Goal: Task Accomplishment & Management: Use online tool/utility

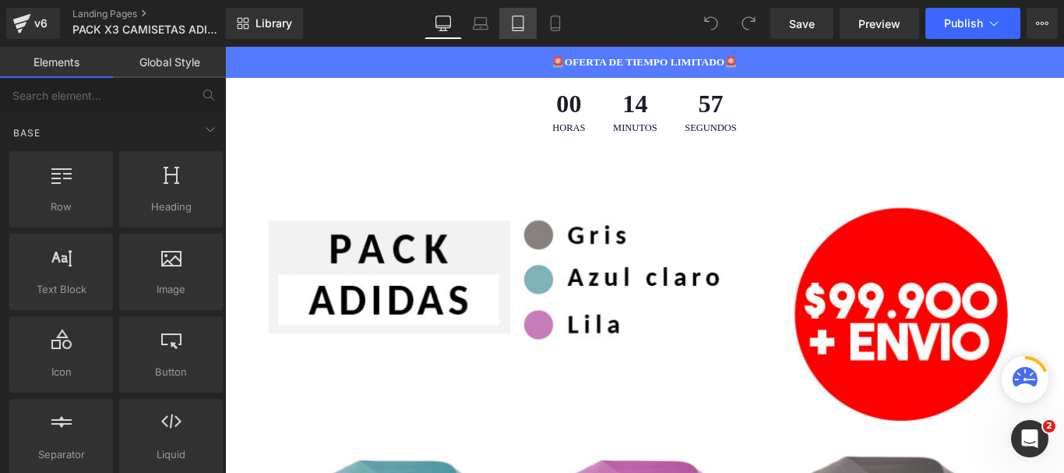
click at [519, 26] on icon at bounding box center [518, 24] width 16 height 16
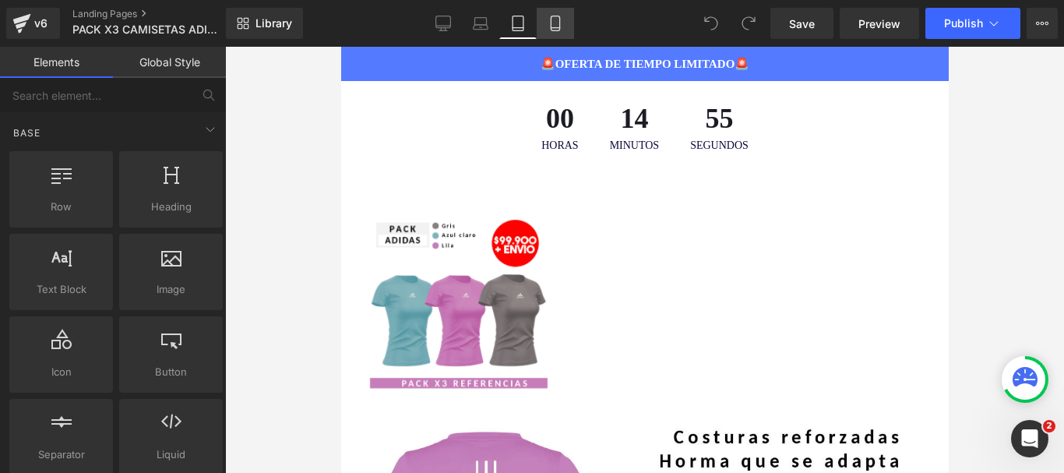
click at [555, 17] on icon at bounding box center [556, 24] width 16 height 16
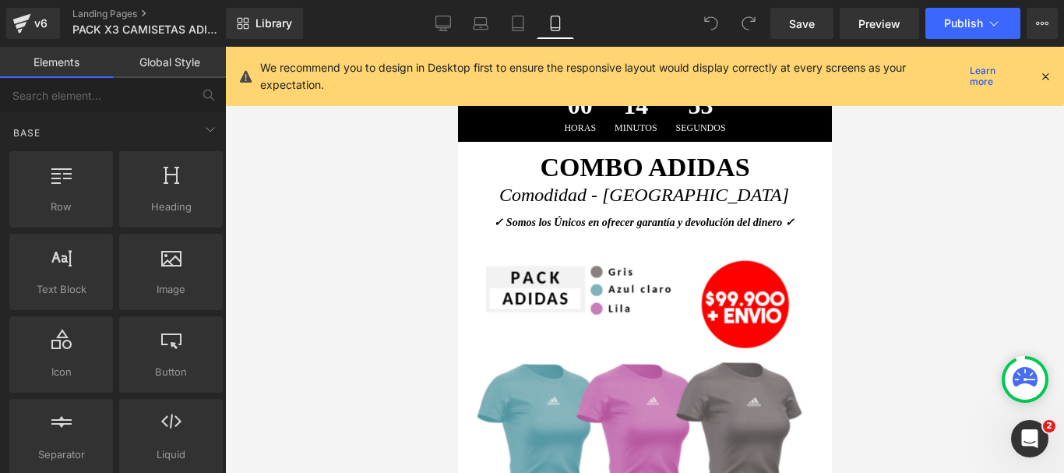
click at [1047, 77] on icon at bounding box center [1045, 76] width 14 height 14
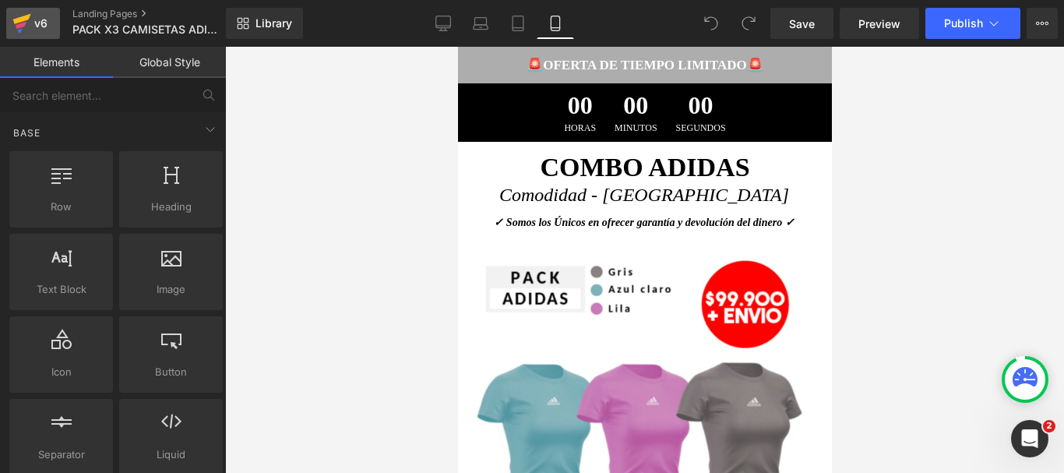
click at [20, 12] on icon at bounding box center [21, 23] width 19 height 39
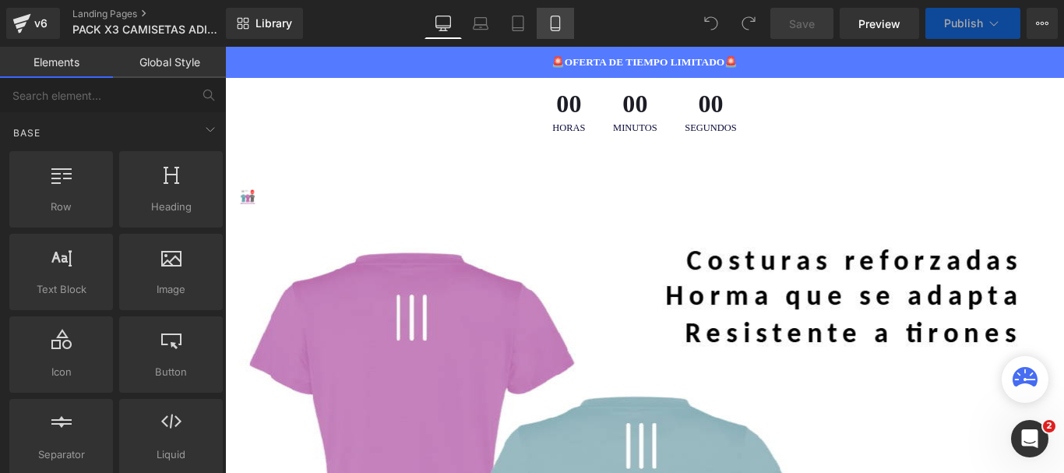
click at [552, 22] on icon at bounding box center [556, 24] width 16 height 16
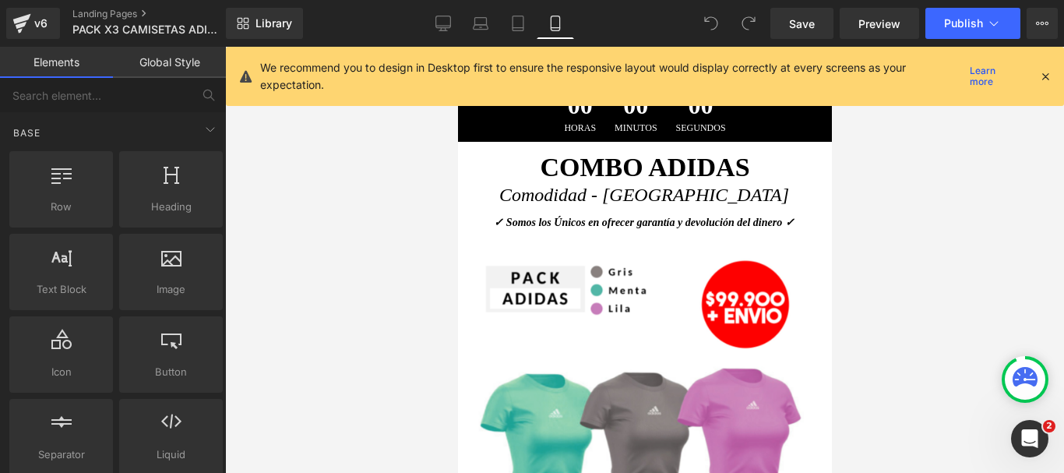
click at [894, 264] on div at bounding box center [644, 260] width 839 height 426
click at [1042, 79] on icon at bounding box center [1045, 76] width 14 height 14
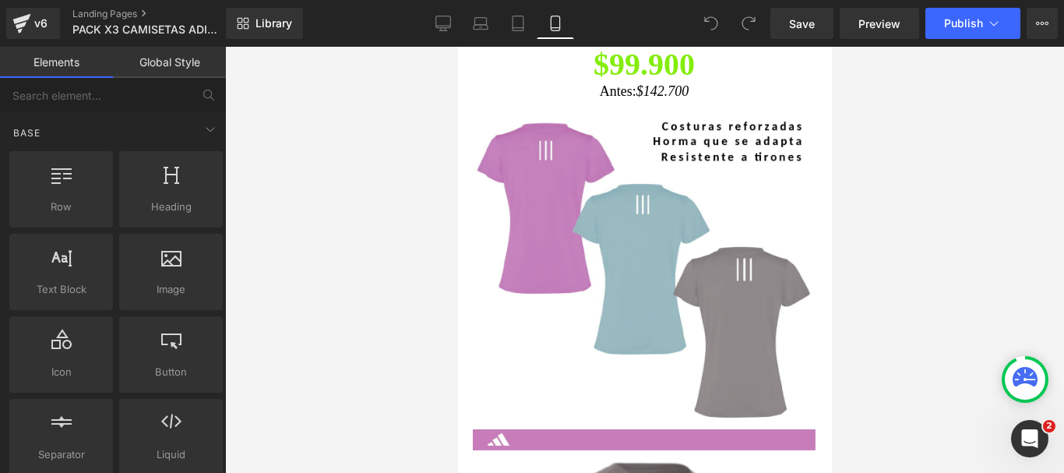
scroll to position [525, 0]
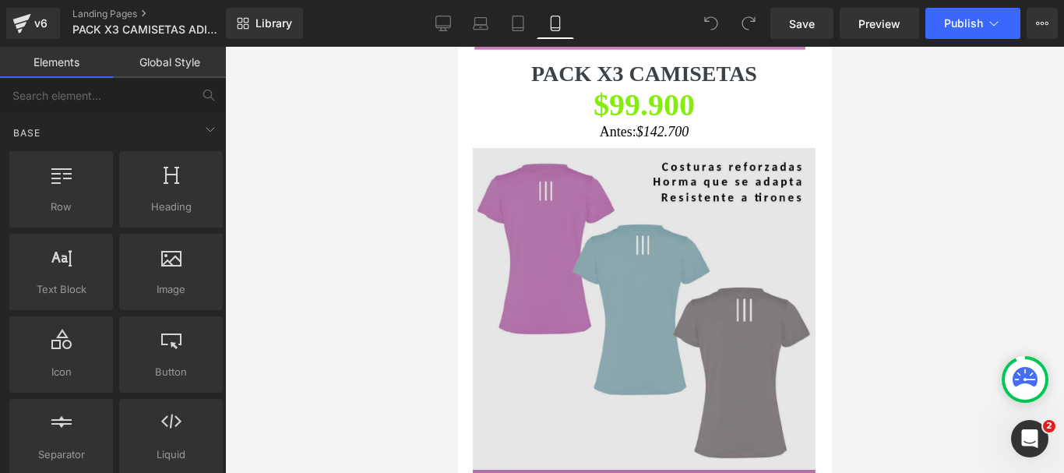
click at [666, 230] on img at bounding box center [643, 319] width 343 height 343
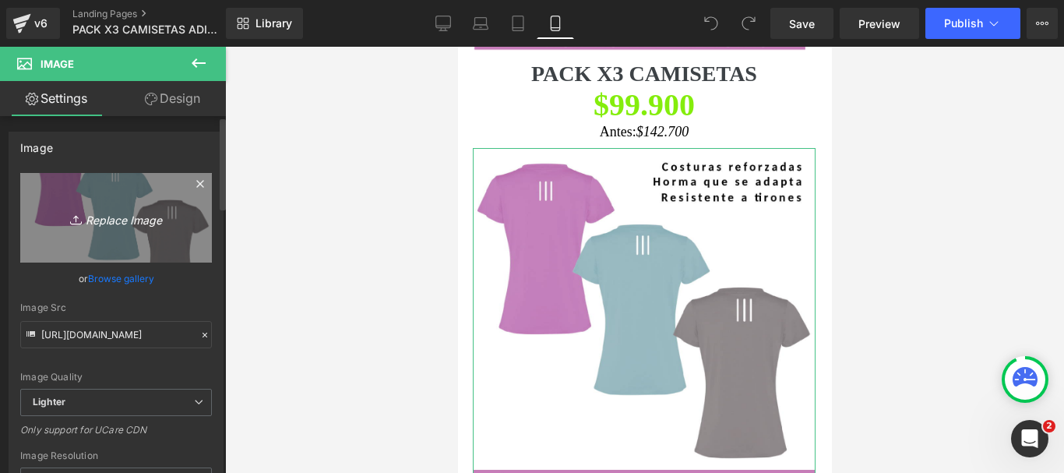
click at [115, 233] on link "Replace Image" at bounding box center [116, 218] width 192 height 90
type input "C:\fakepath\CAMISETAS ADIDAS MUJER-12.jpg"
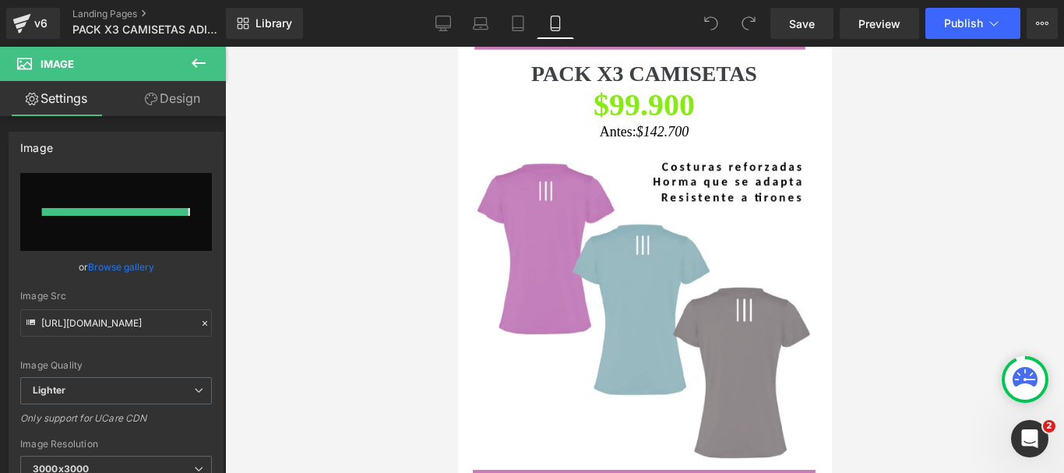
type input "[URL][DOMAIN_NAME]"
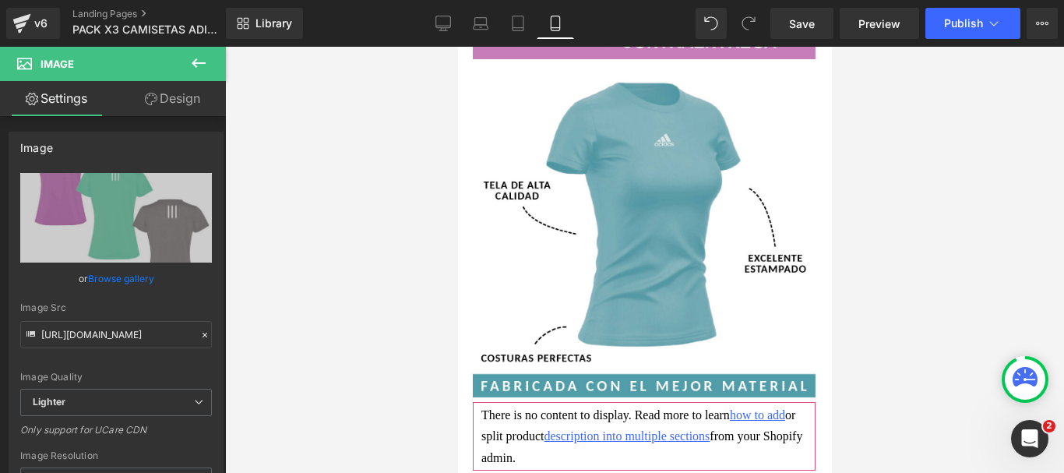
scroll to position [1600, 0]
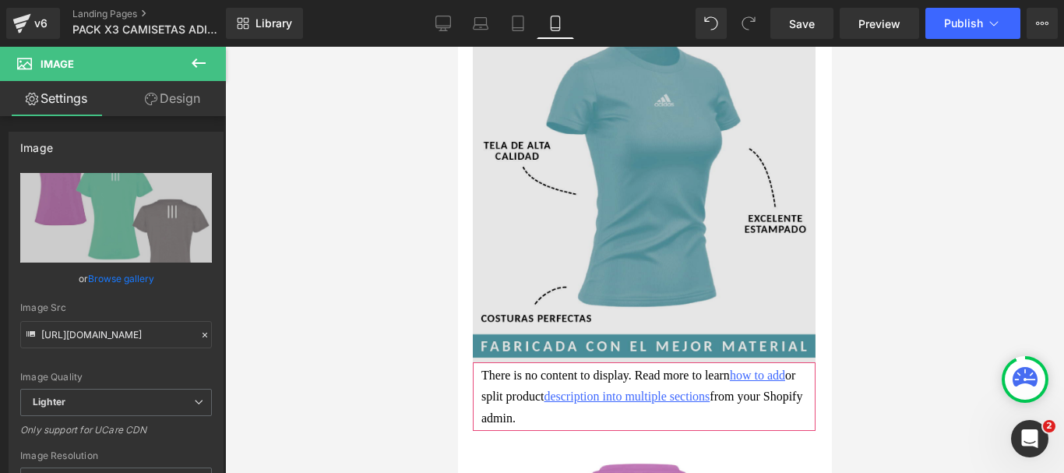
click at [696, 149] on img at bounding box center [643, 190] width 343 height 343
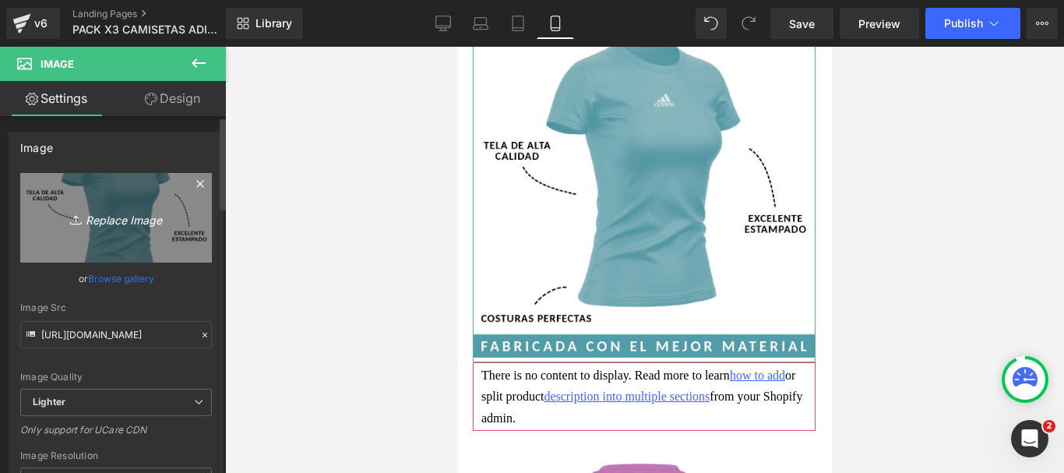
click at [116, 227] on icon "Replace Image" at bounding box center [116, 217] width 125 height 19
type input "C:\fakepath\CAMISETAS ADIDAS MUJER-02.jpg"
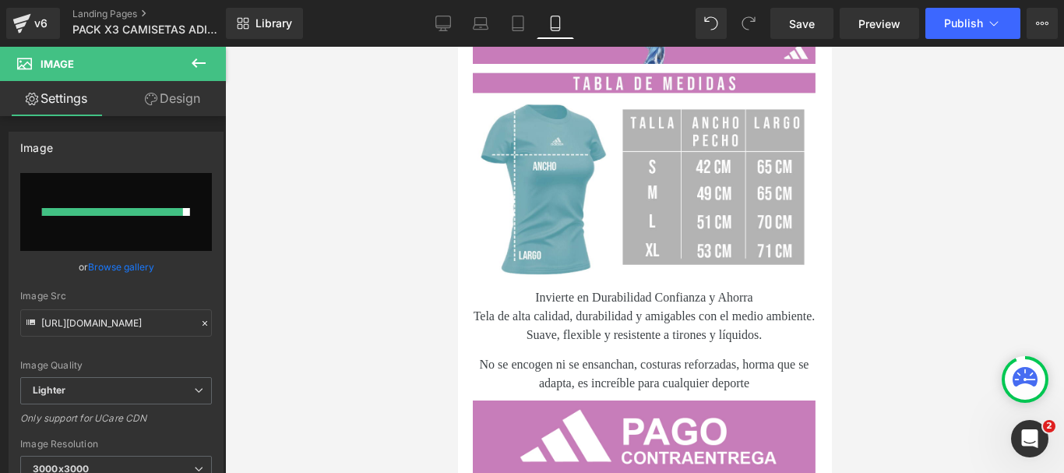
scroll to position [2213, 0]
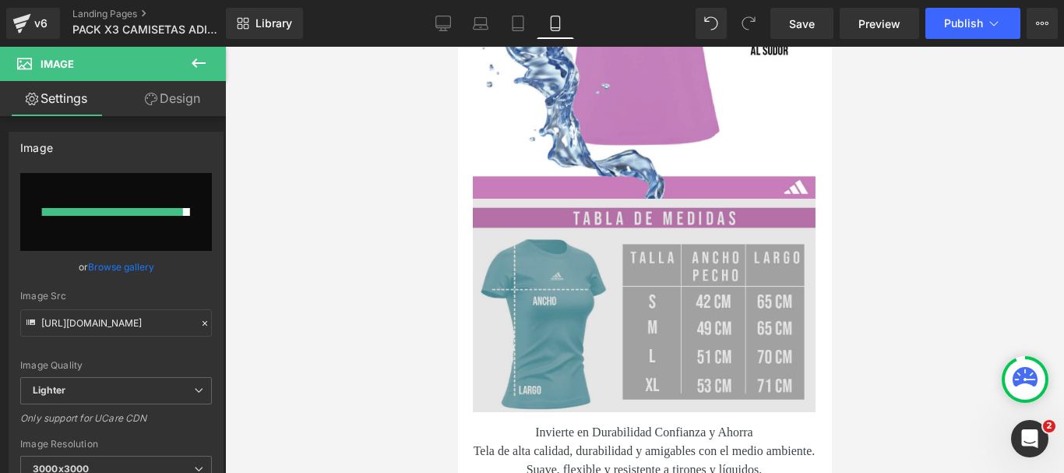
click at [709, 210] on img at bounding box center [643, 305] width 343 height 213
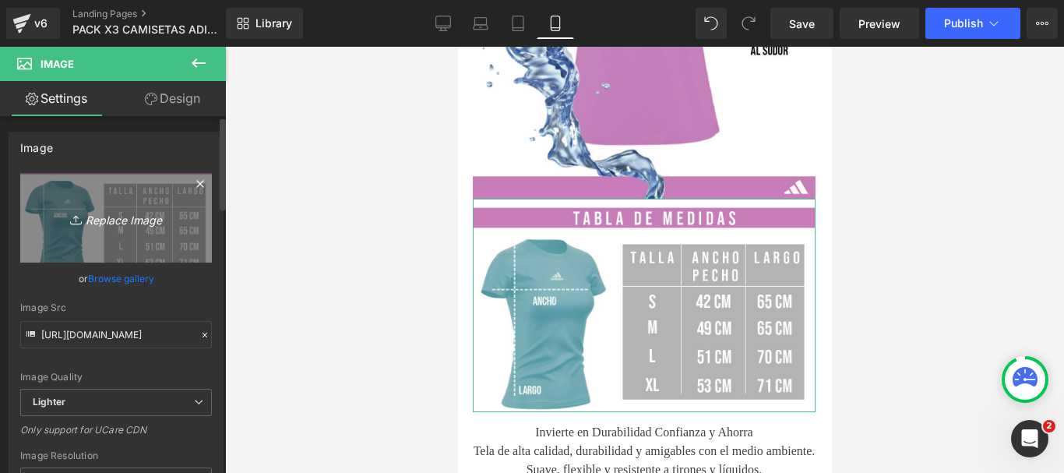
click at [106, 220] on icon "Replace Image" at bounding box center [116, 217] width 125 height 19
type input "C:\fakepath\CAMISETAS ADIDAS MUJER-04.jpg"
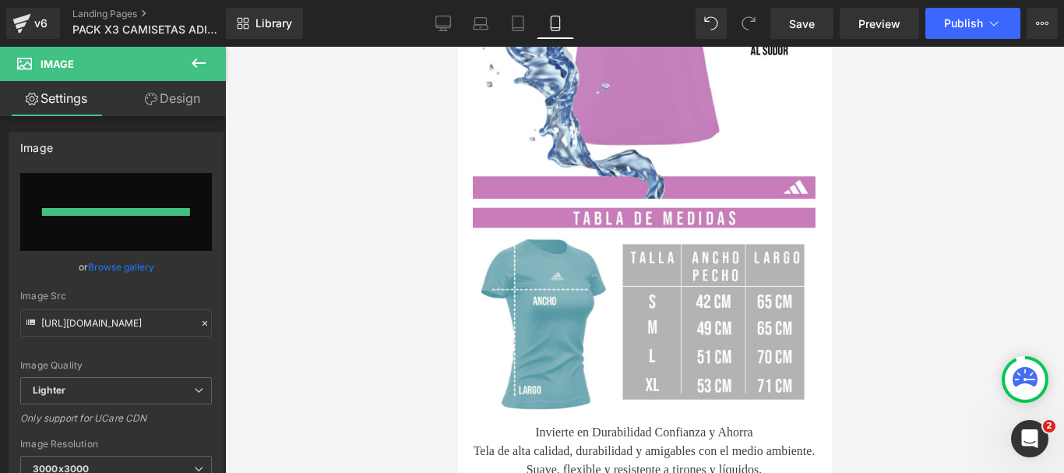
type input "[URL][DOMAIN_NAME]"
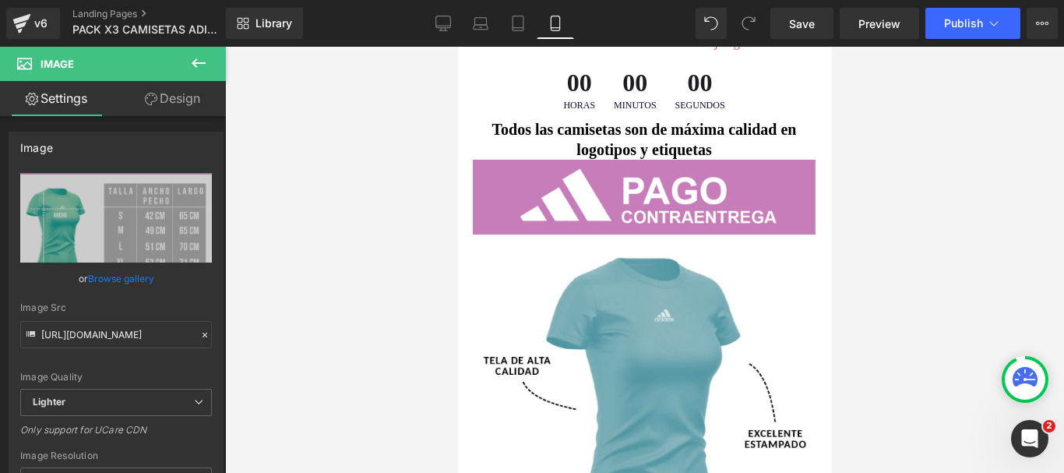
scroll to position [1353, 0]
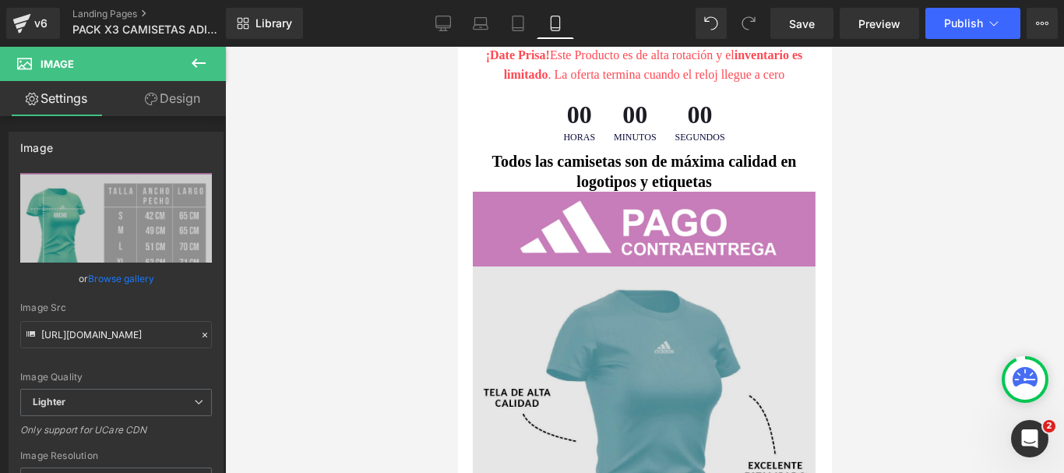
click at [692, 274] on img at bounding box center [643, 437] width 343 height 343
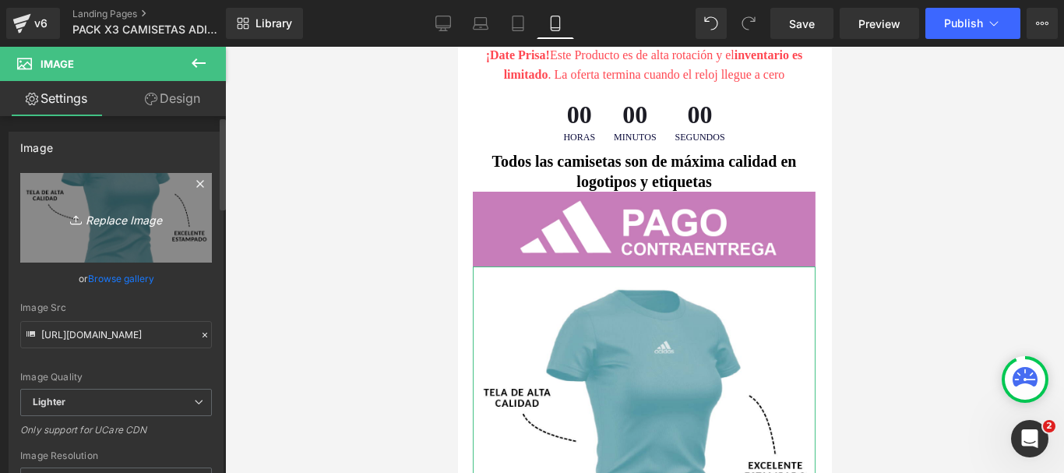
click at [100, 219] on icon "Replace Image" at bounding box center [116, 217] width 125 height 19
type input "C:\fakepath\CAMISETAS ADIDAS MUJER-02.jpg"
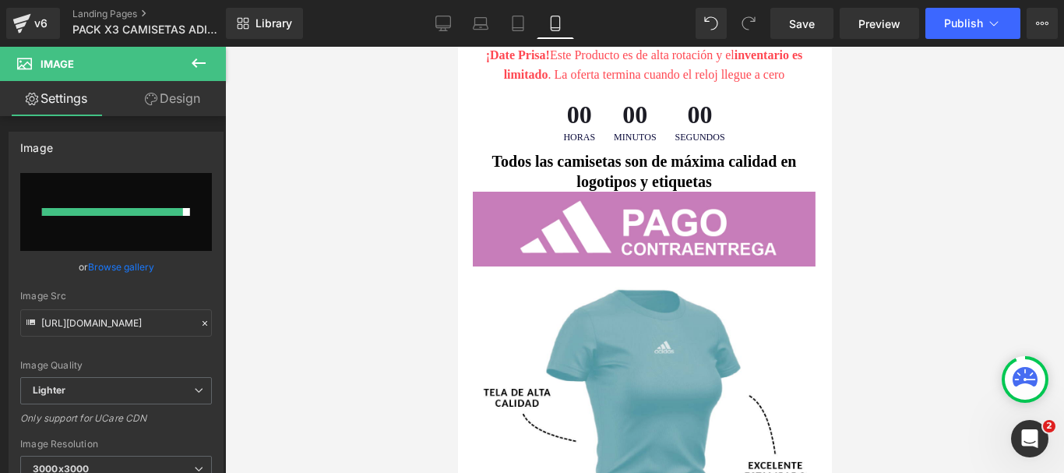
type input "[URL][DOMAIN_NAME]"
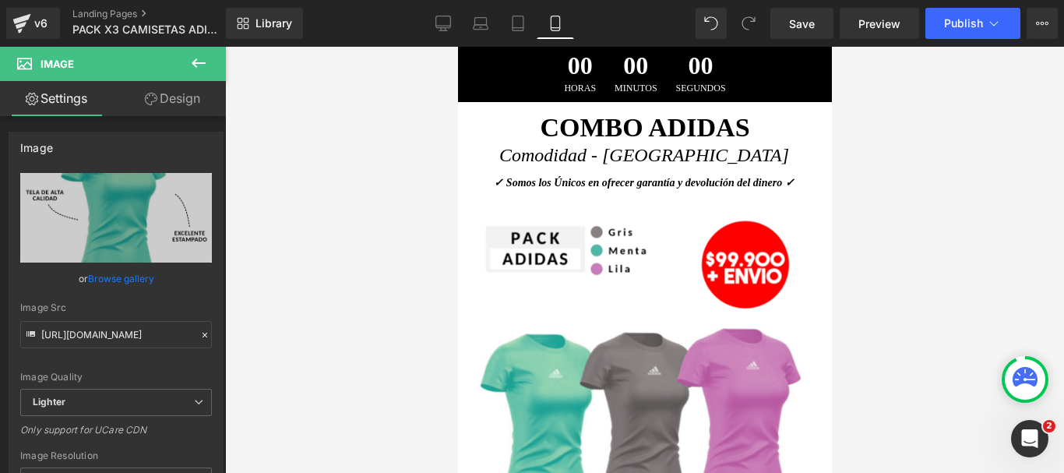
scroll to position [0, 0]
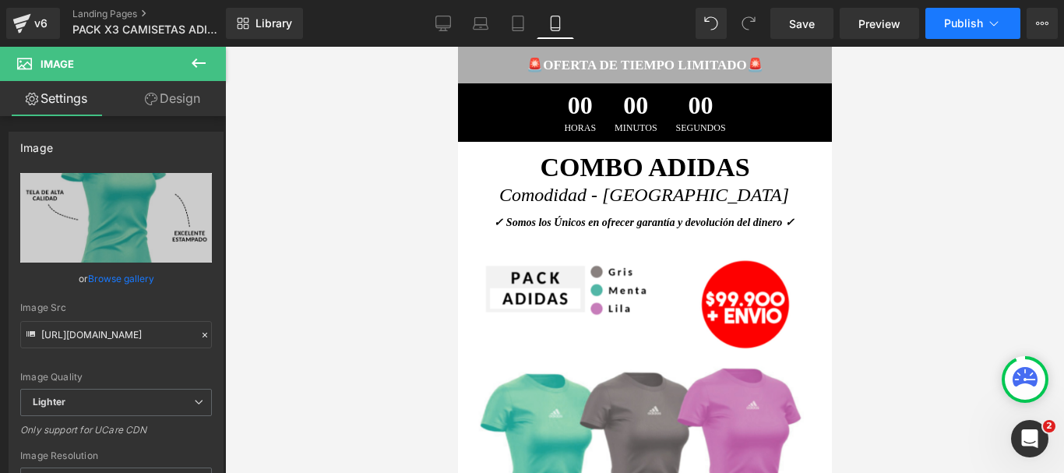
click at [961, 26] on span "Publish" at bounding box center [963, 23] width 39 height 12
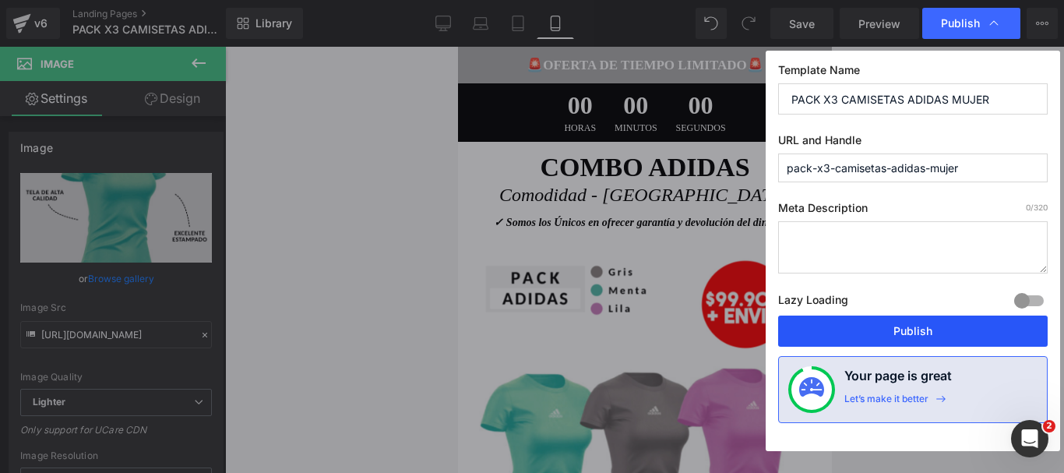
click at [880, 332] on button "Publish" at bounding box center [913, 331] width 270 height 31
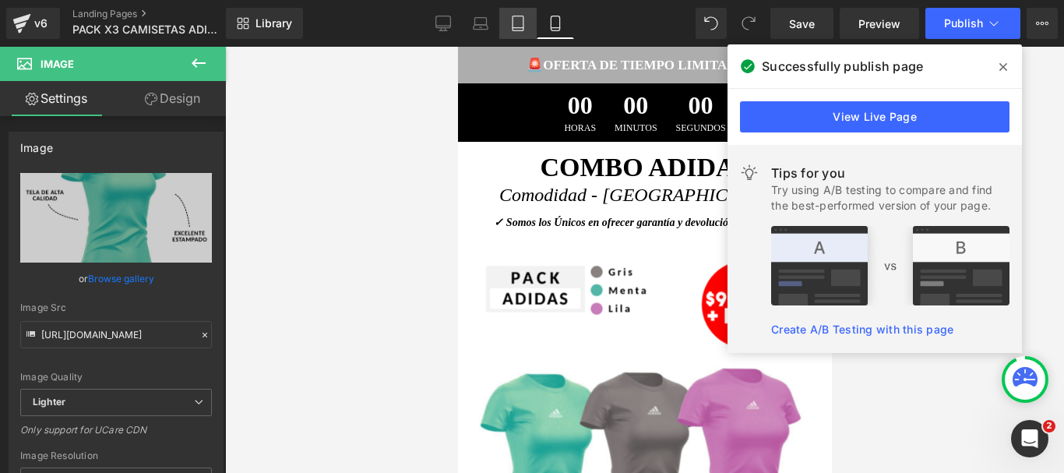
click at [510, 22] on icon at bounding box center [518, 24] width 16 height 16
type input "auto"
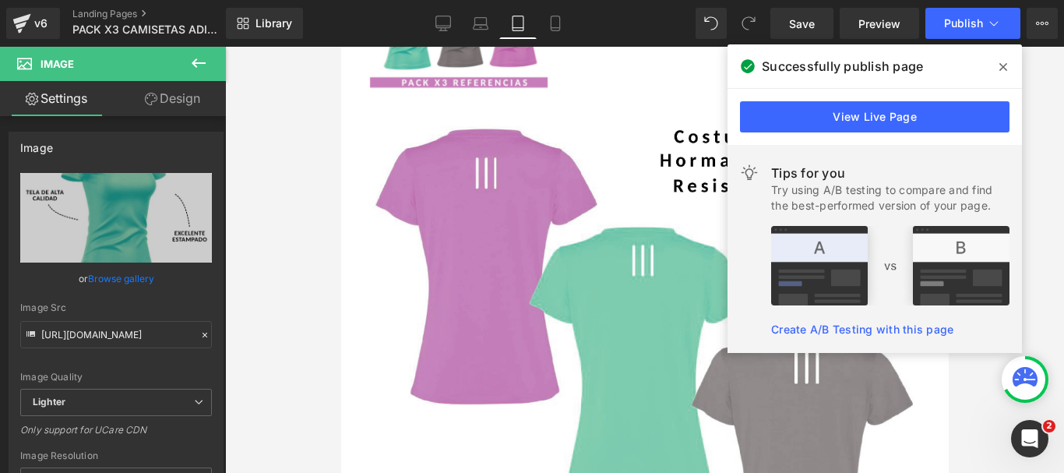
click at [1003, 63] on icon at bounding box center [1004, 67] width 8 height 12
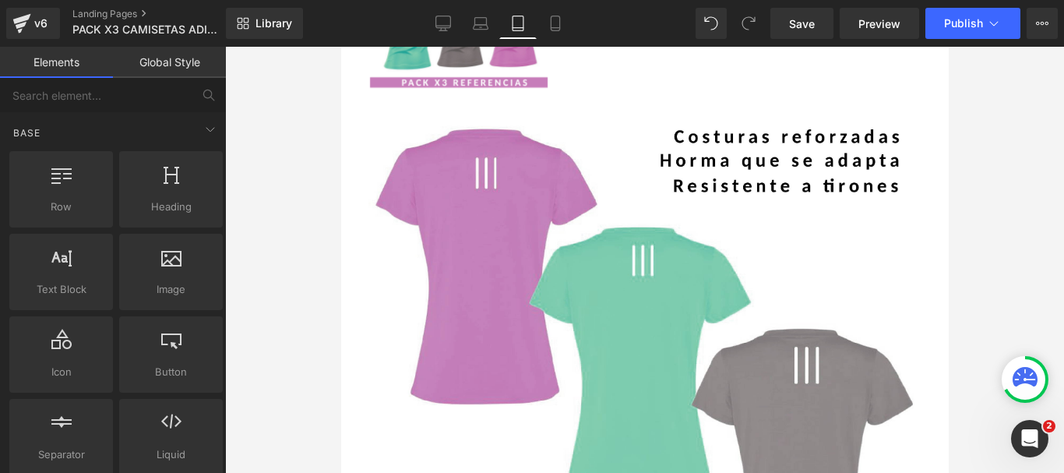
drag, startPoint x: 1289, startPoint y: 156, endPoint x: 943, endPoint y: 87, distance: 352.6
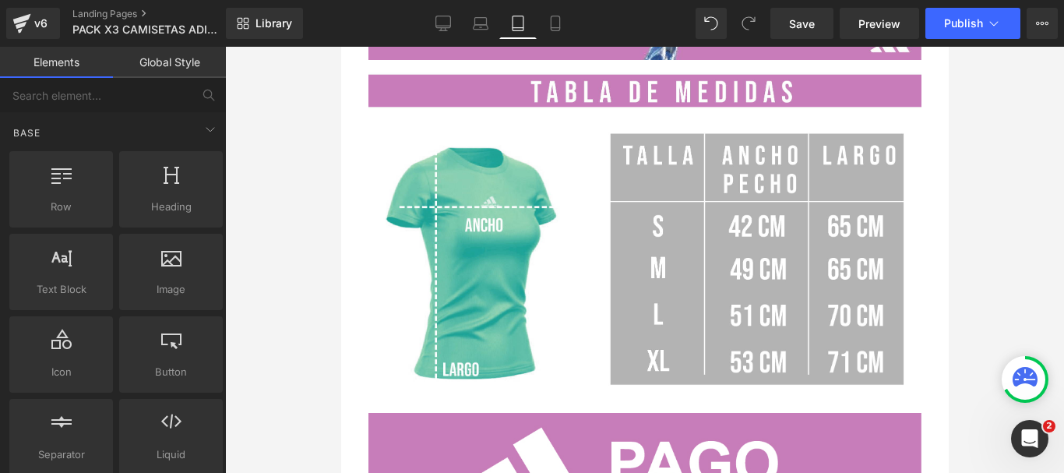
scroll to position [2940, 0]
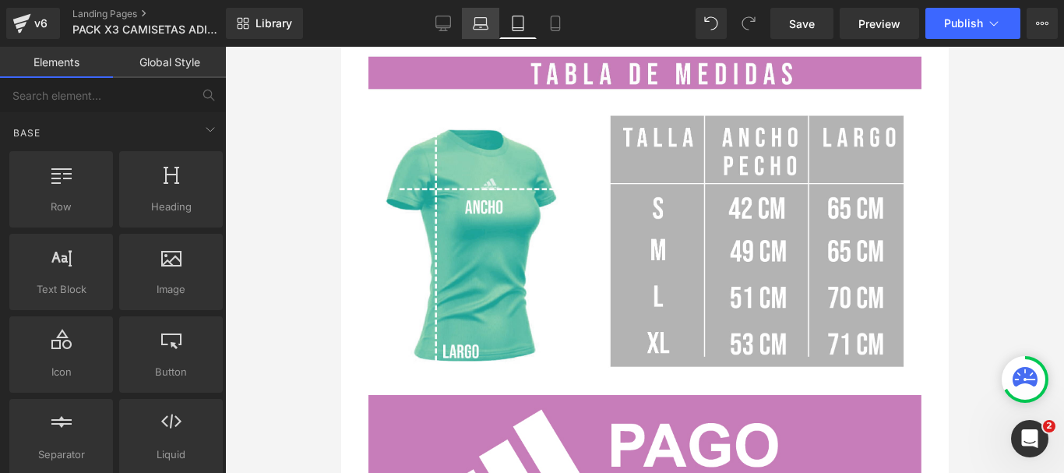
click at [478, 30] on icon at bounding box center [481, 24] width 16 height 16
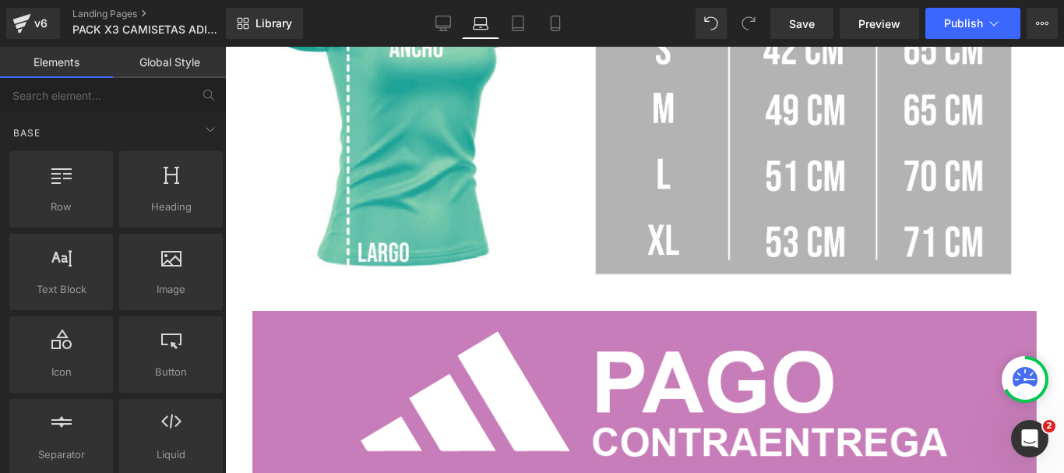
scroll to position [4251, 0]
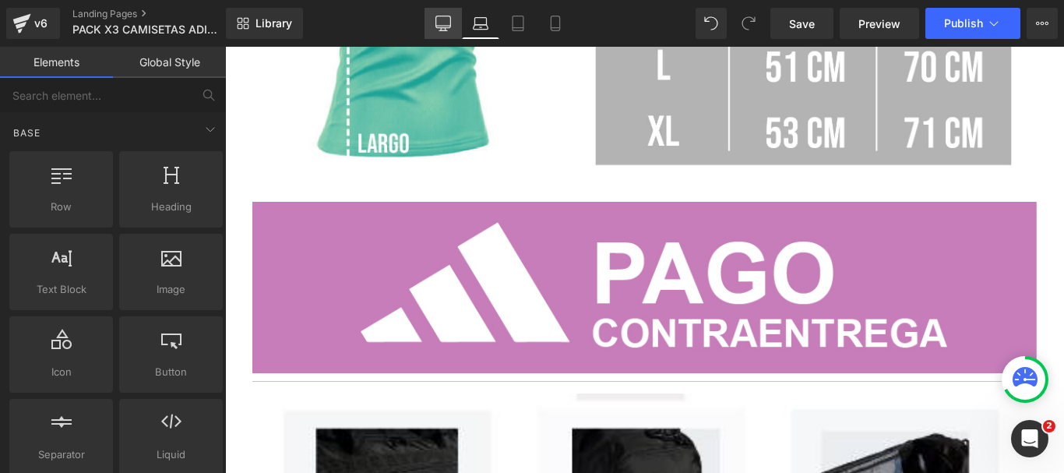
click at [450, 22] on icon at bounding box center [443, 24] width 16 height 16
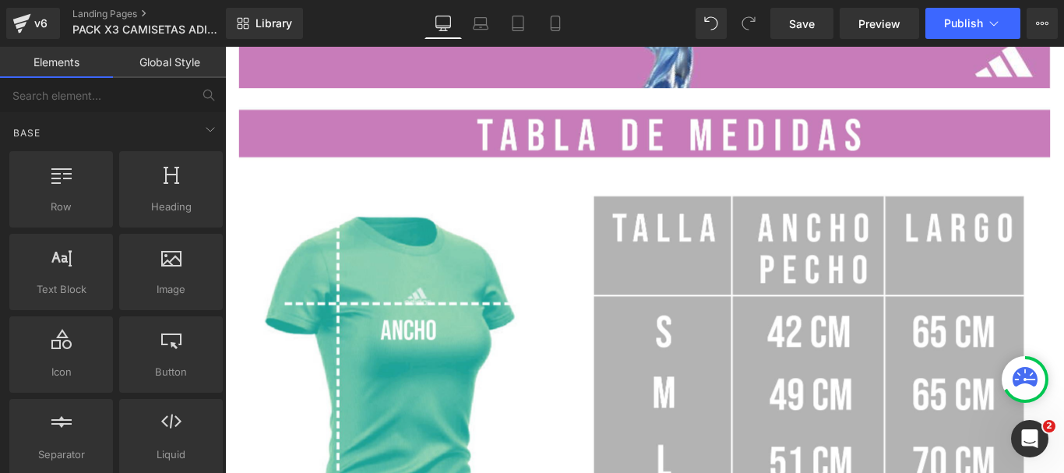
scroll to position [5354, 0]
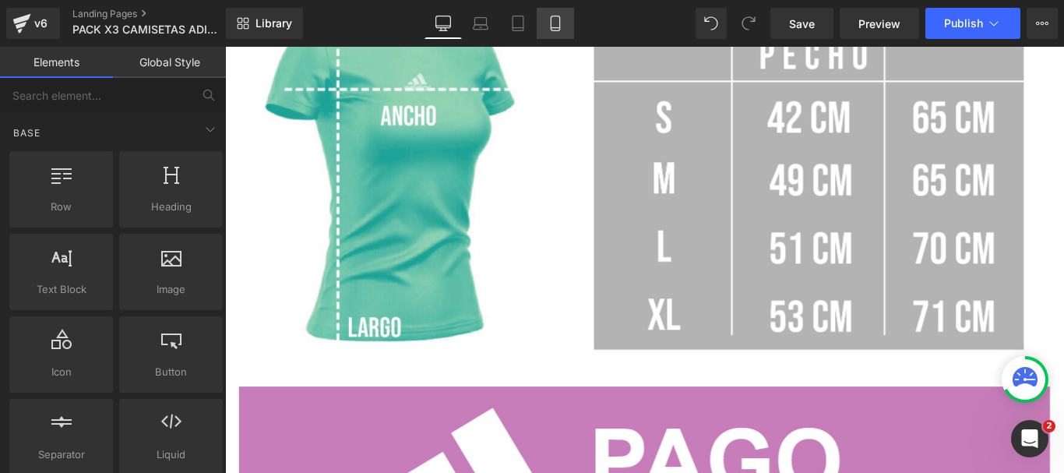
click at [557, 21] on icon at bounding box center [556, 24] width 16 height 16
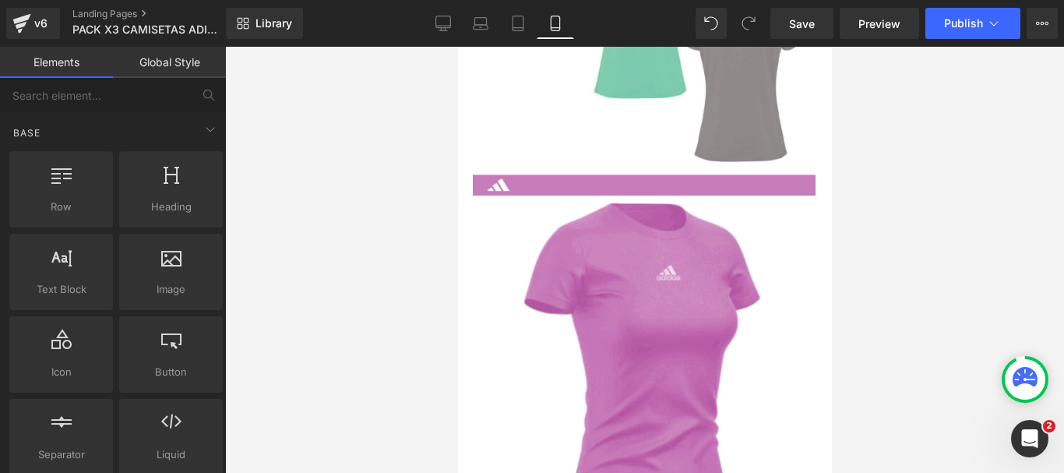
scroll to position [900, 0]
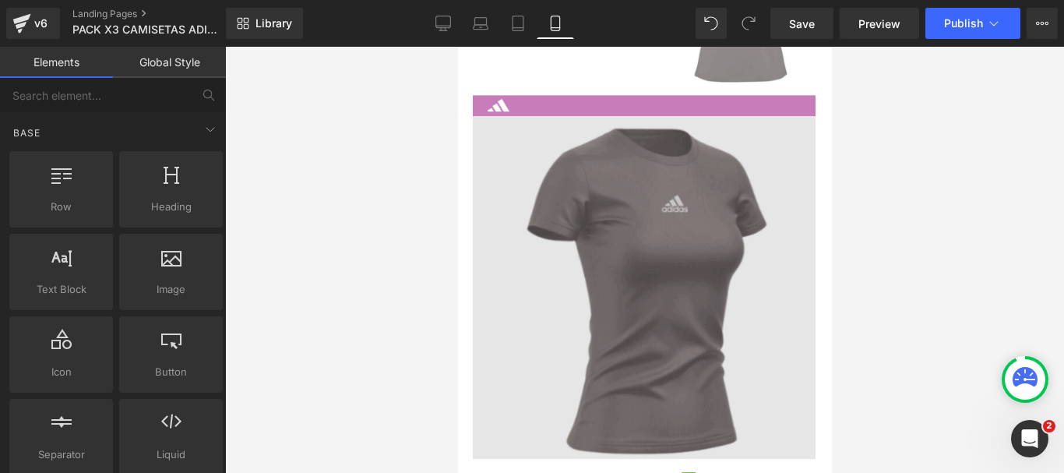
click at [705, 194] on img at bounding box center [643, 287] width 343 height 343
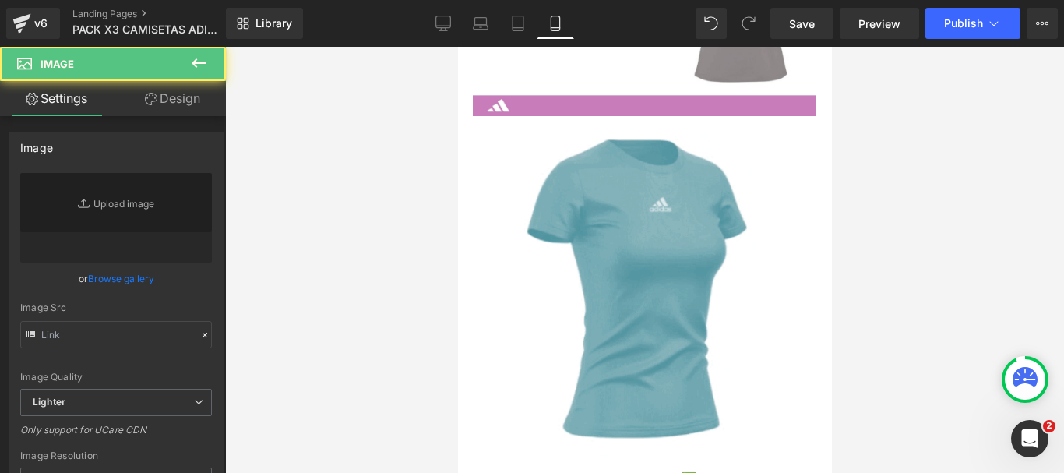
type input "[URL][DOMAIN_NAME]"
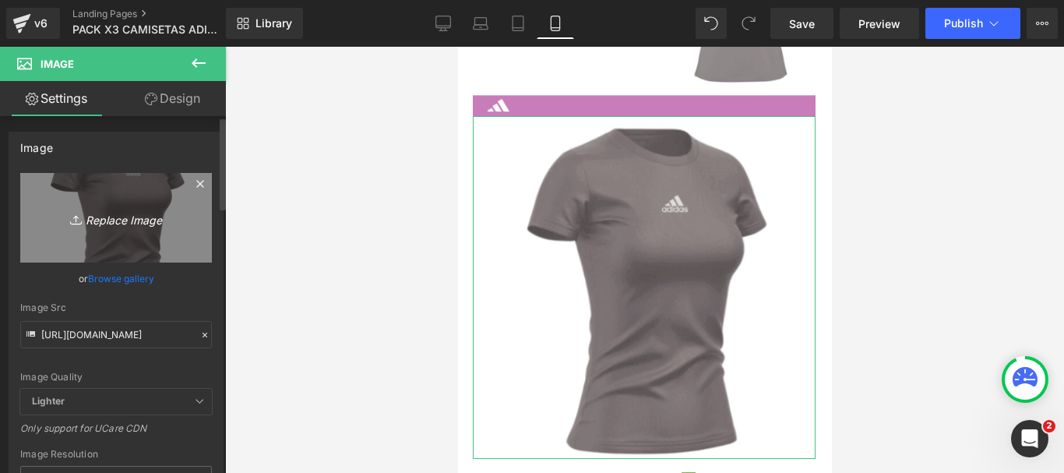
click at [115, 219] on icon "Replace Image" at bounding box center [116, 217] width 125 height 19
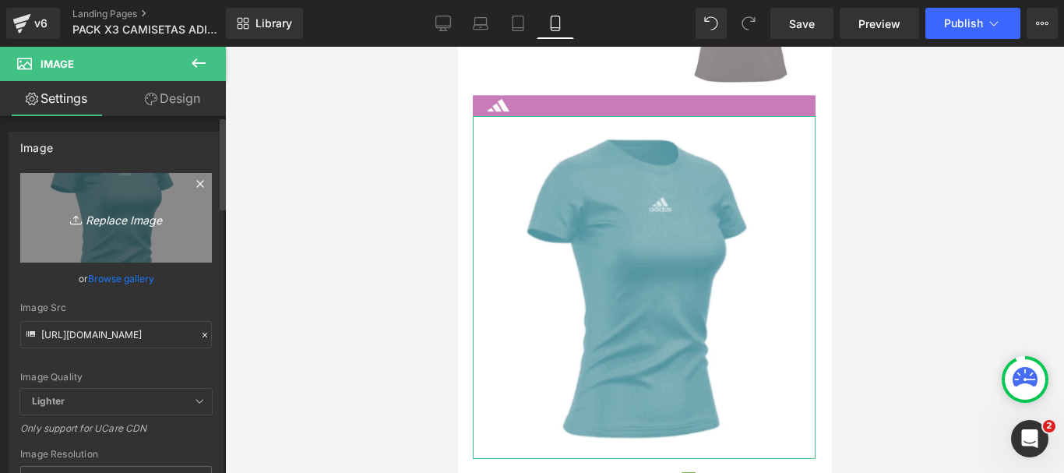
type input "C:\fakepath\GIF 2.gif"
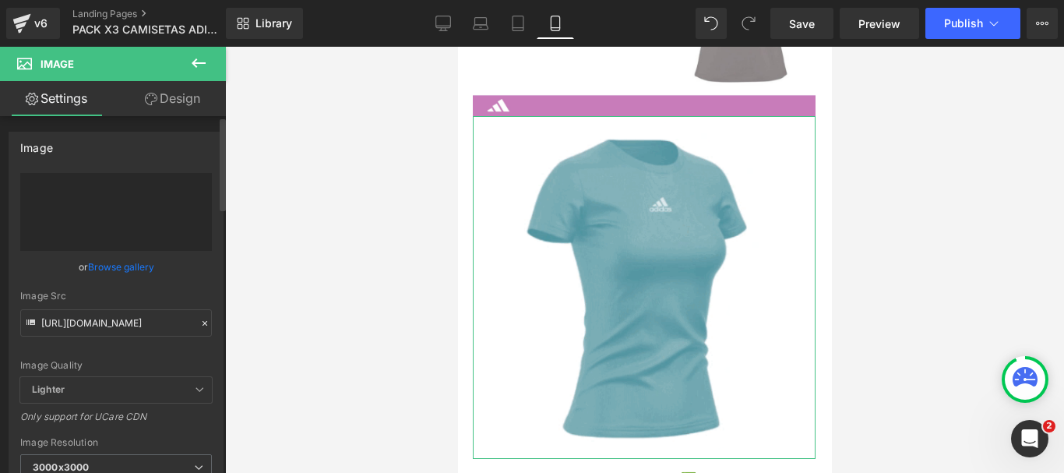
type input "[URL][DOMAIN_NAME]"
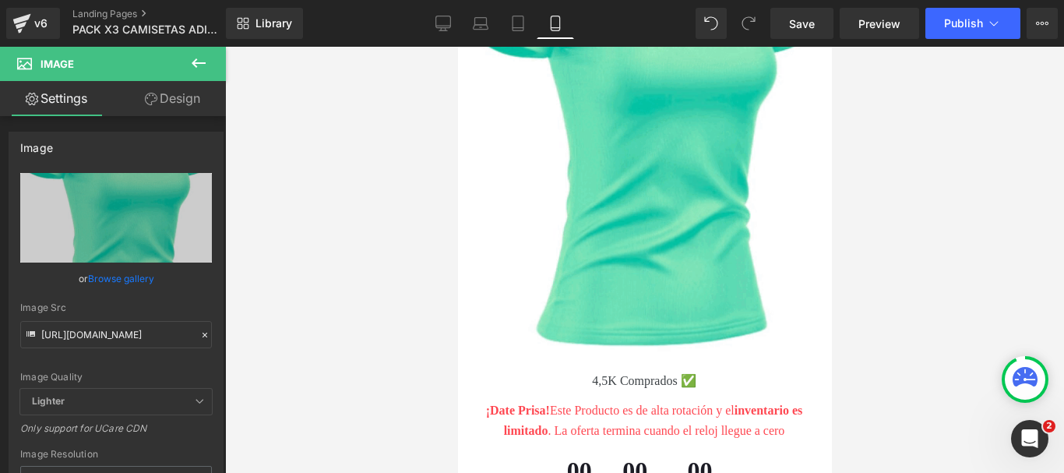
scroll to position [1154, 0]
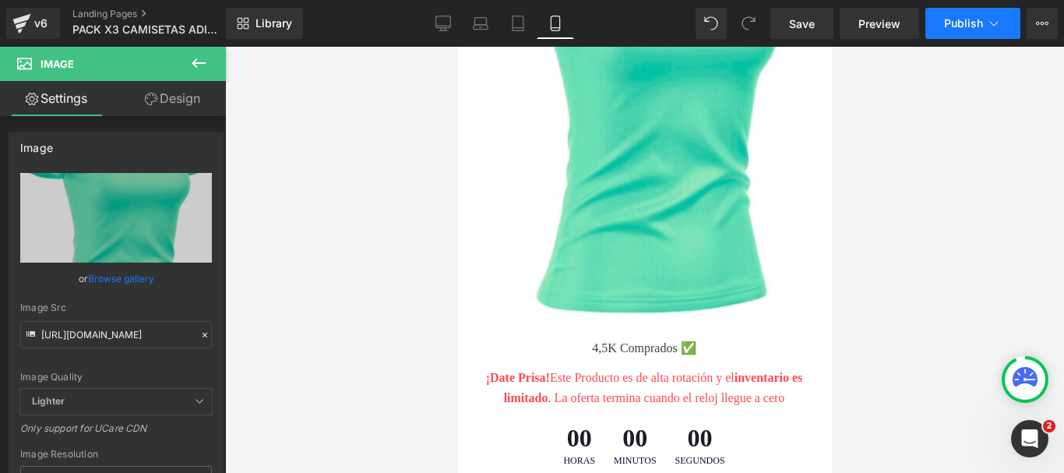
click at [964, 22] on span "Publish" at bounding box center [963, 23] width 39 height 12
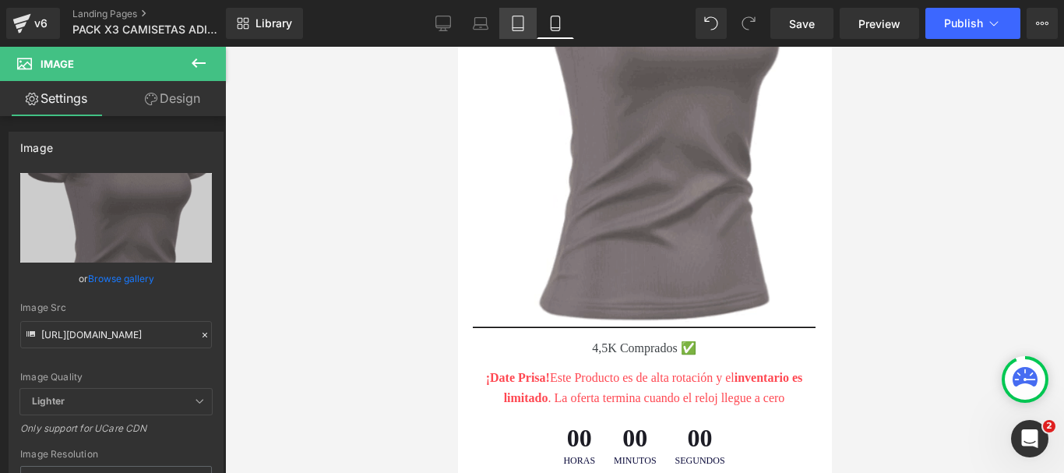
click at [510, 19] on icon at bounding box center [518, 24] width 16 height 16
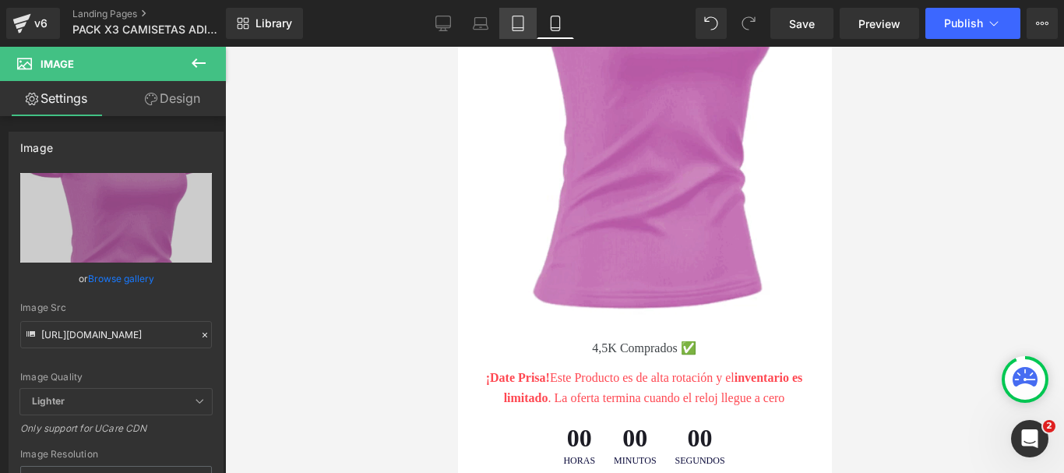
type input "auto"
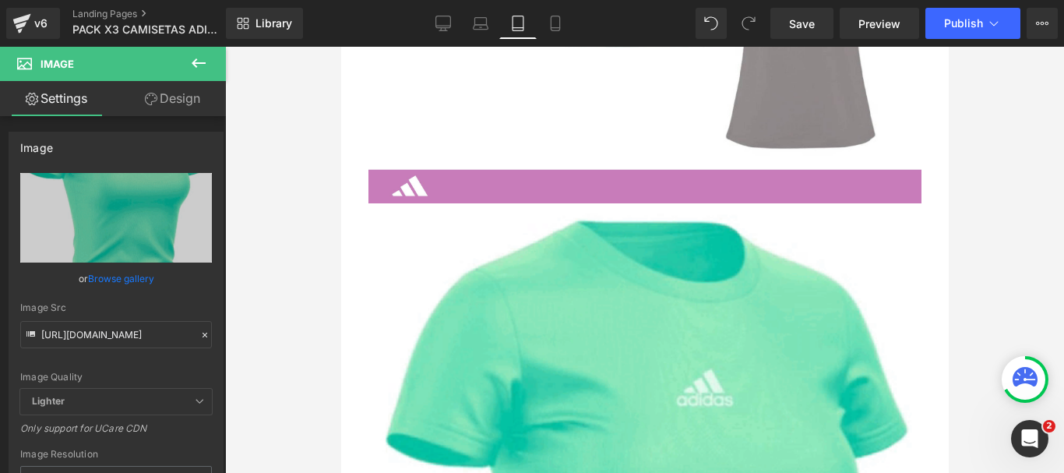
scroll to position [756, 0]
click at [478, 19] on icon at bounding box center [481, 24] width 16 height 16
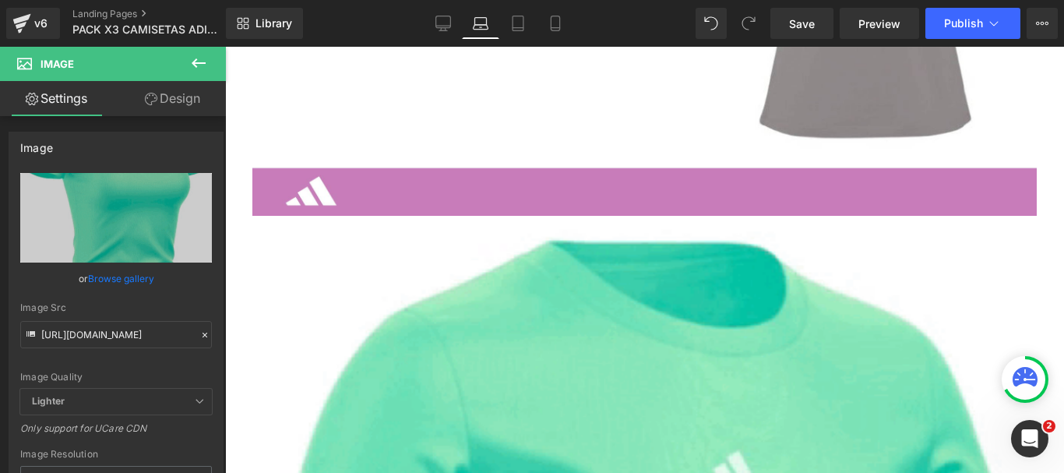
scroll to position [1000, 0]
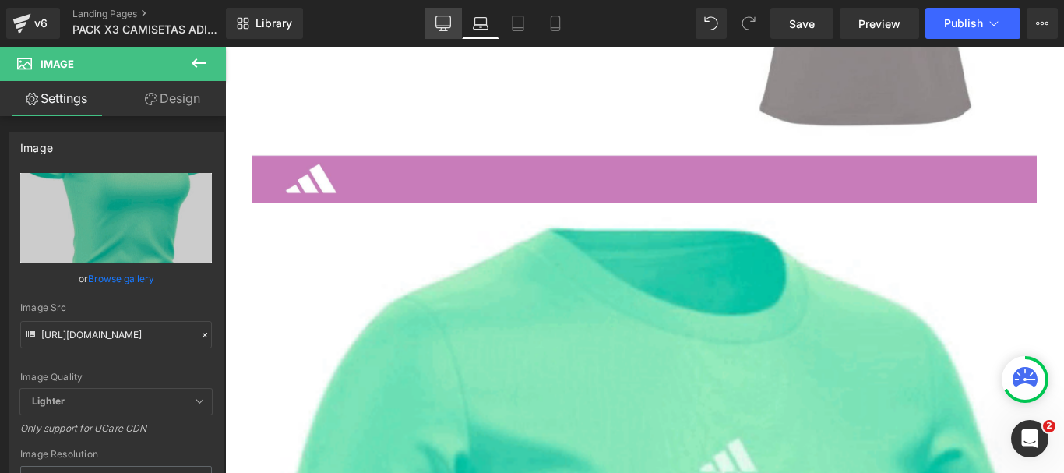
click at [439, 23] on icon at bounding box center [443, 24] width 16 height 16
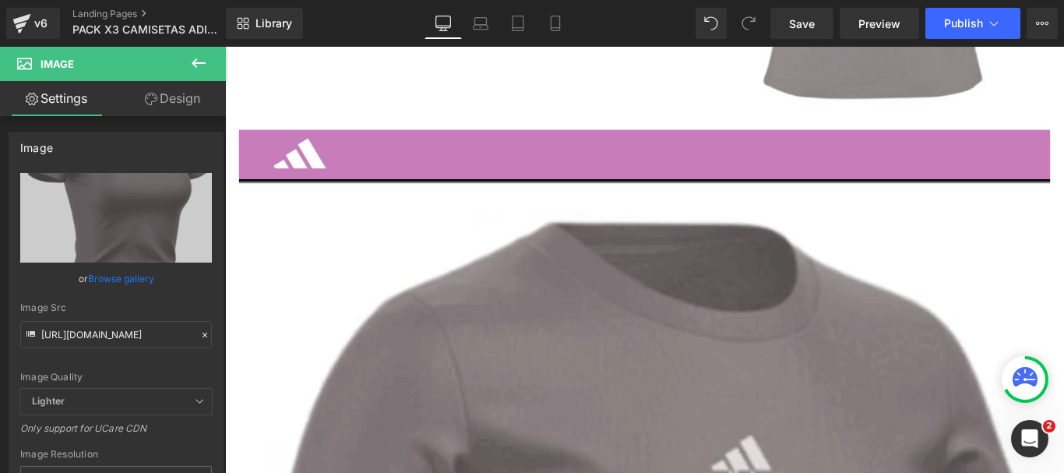
scroll to position [1844, 0]
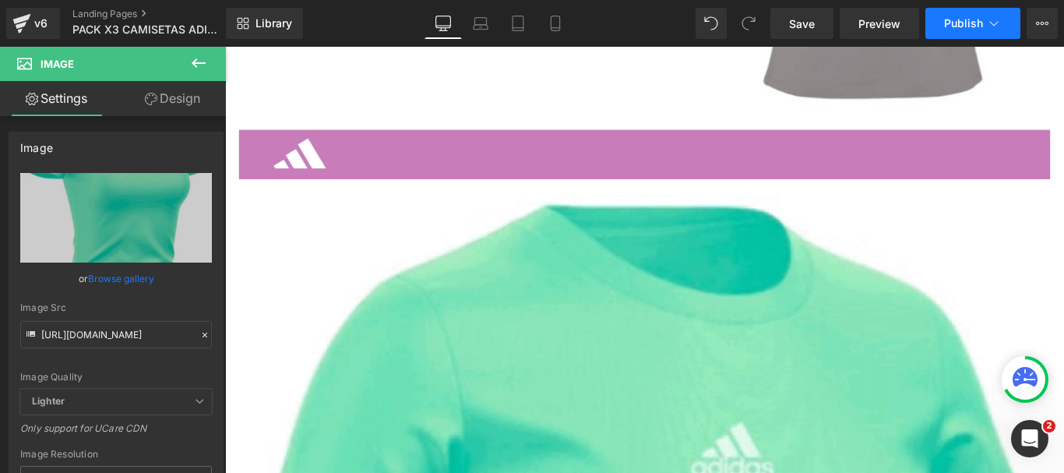
click at [966, 23] on span "Publish" at bounding box center [963, 23] width 39 height 12
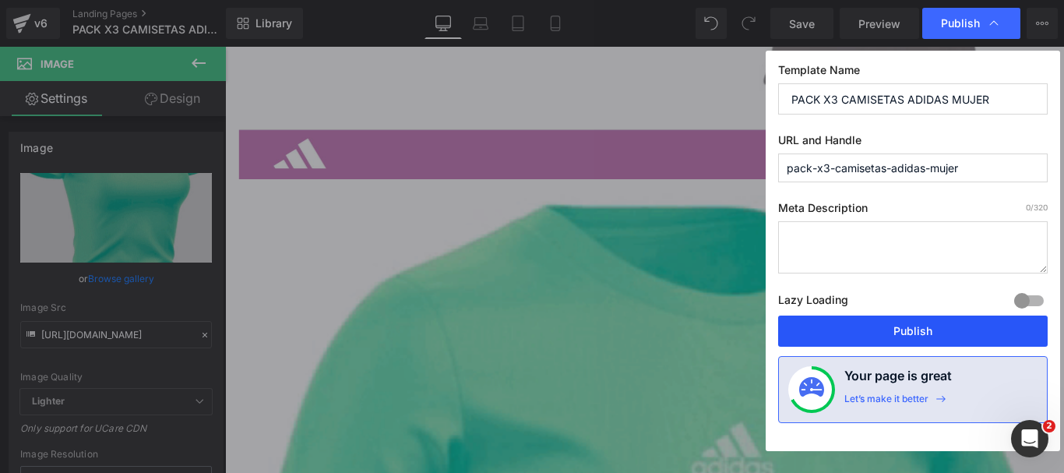
click at [878, 334] on button "Publish" at bounding box center [913, 331] width 270 height 31
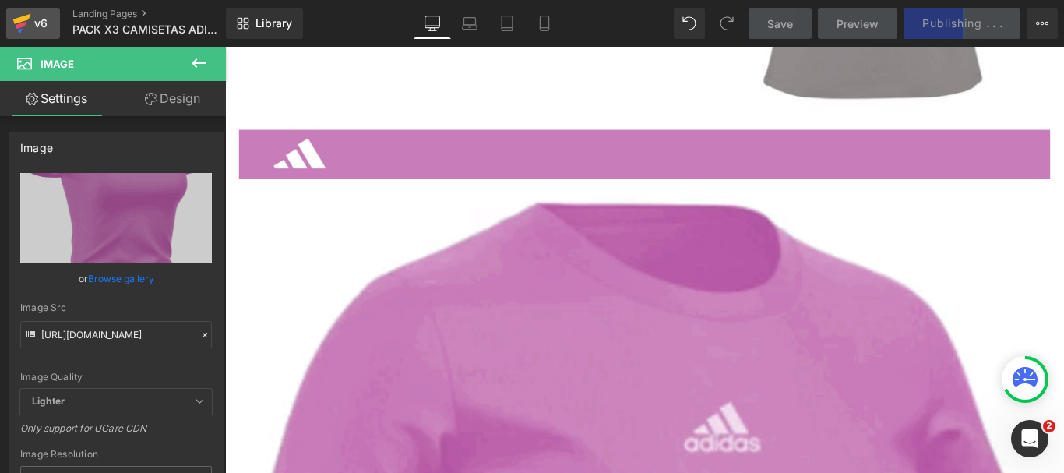
click at [36, 19] on div "v6" at bounding box center [40, 23] width 19 height 20
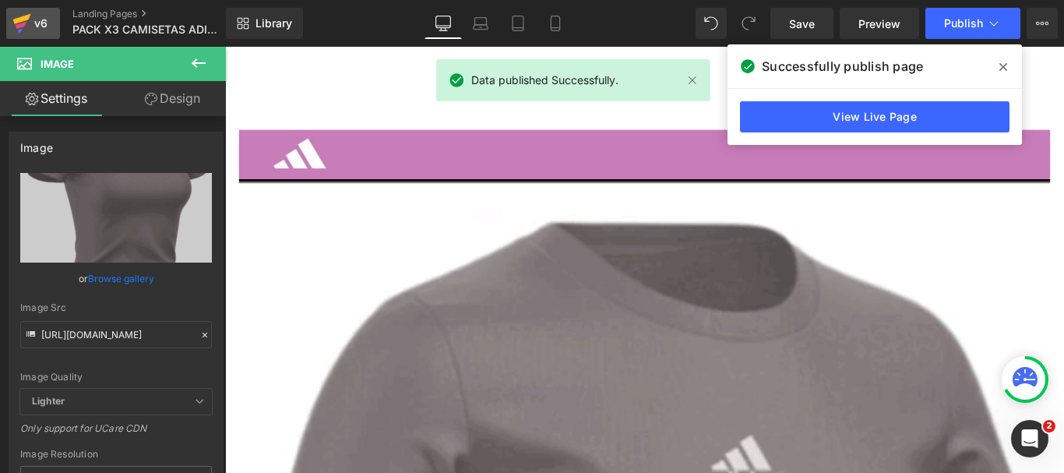
click at [38, 23] on div "v6" at bounding box center [40, 23] width 19 height 20
